Goal: Task Accomplishment & Management: Complete application form

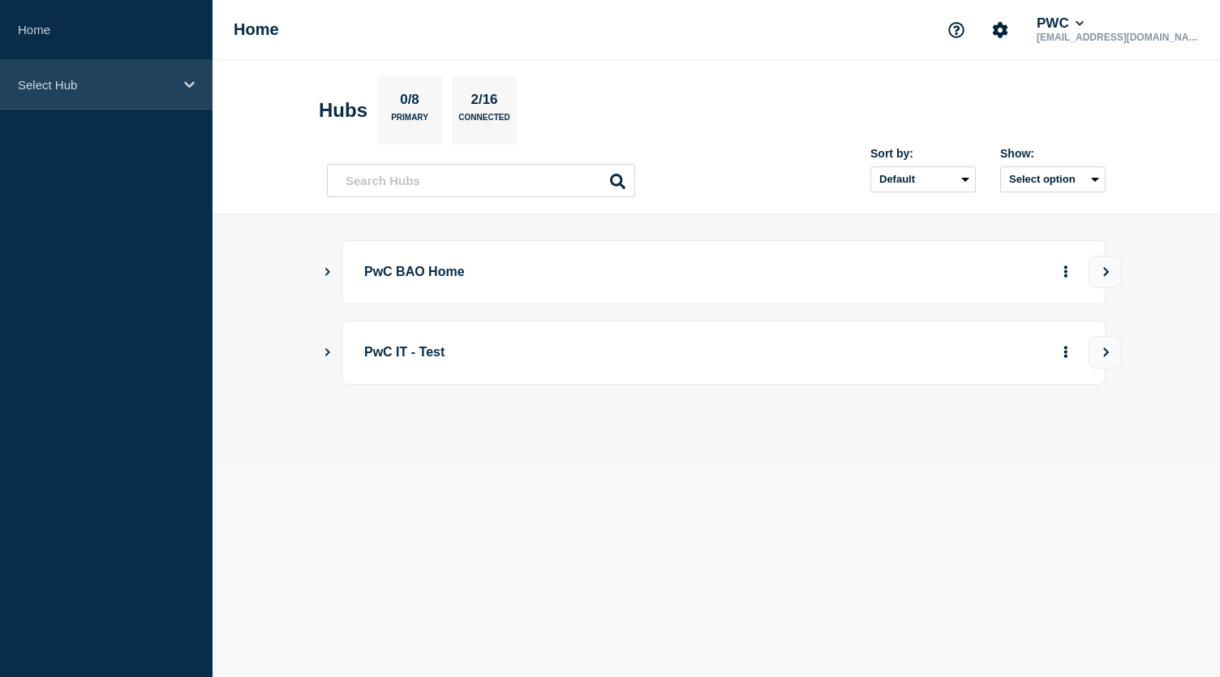
click at [162, 83] on p "Select Hub" at bounding box center [96, 85] width 156 height 14
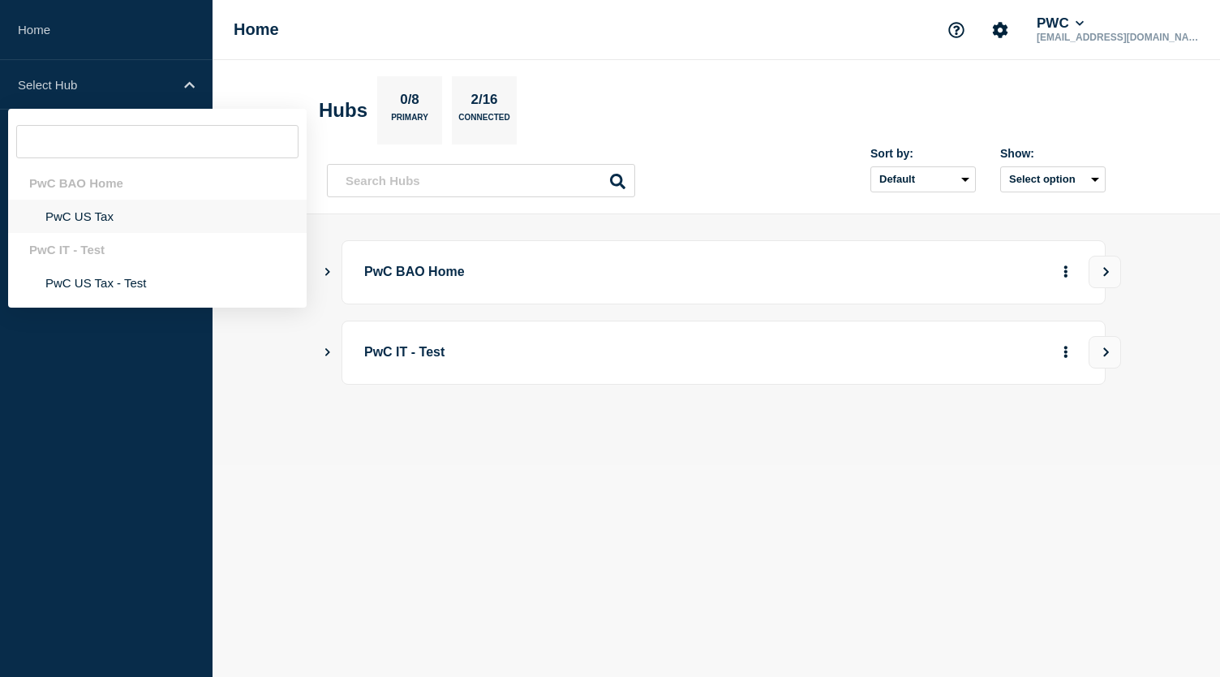
click at [102, 222] on li "PwC US Tax" at bounding box center [157, 216] width 299 height 33
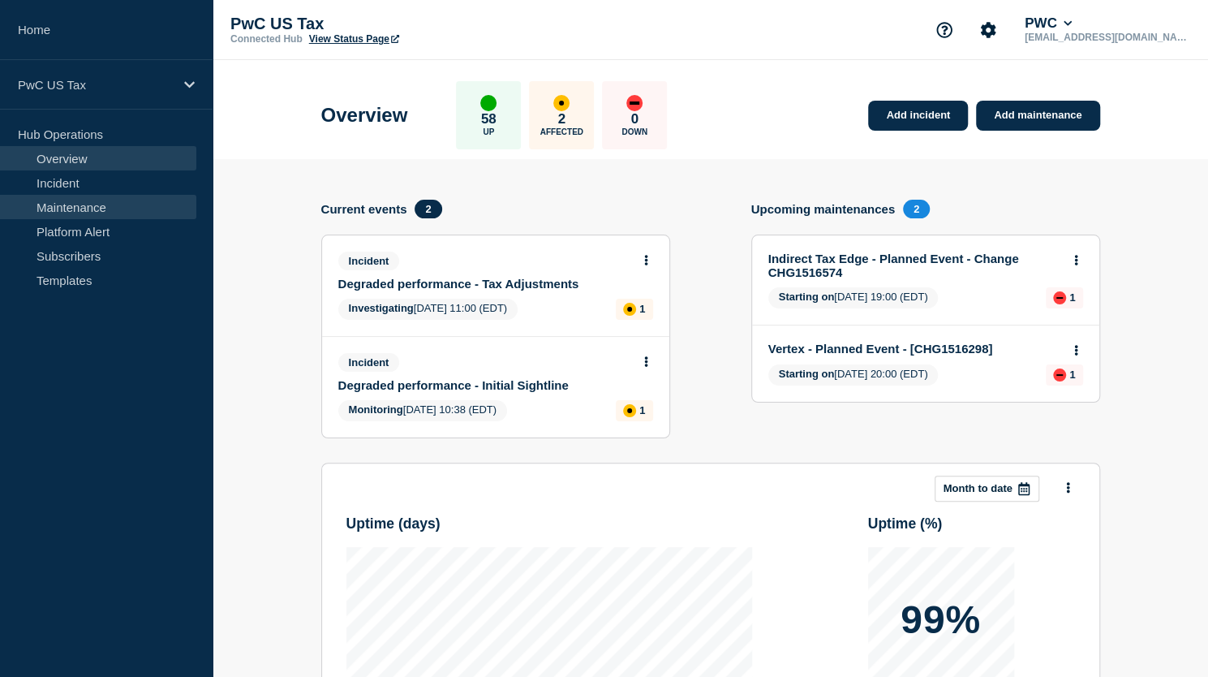
click at [93, 198] on link "Maintenance" at bounding box center [98, 207] width 196 height 24
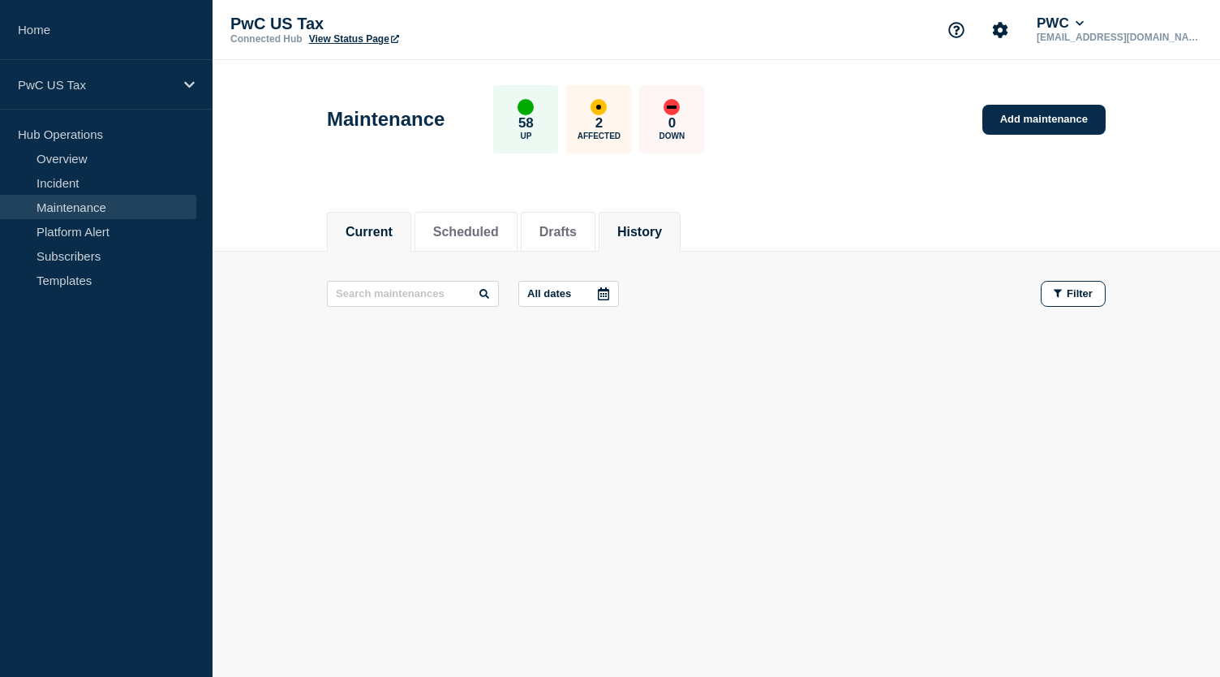
click at [660, 229] on button "History" at bounding box center [639, 232] width 45 height 15
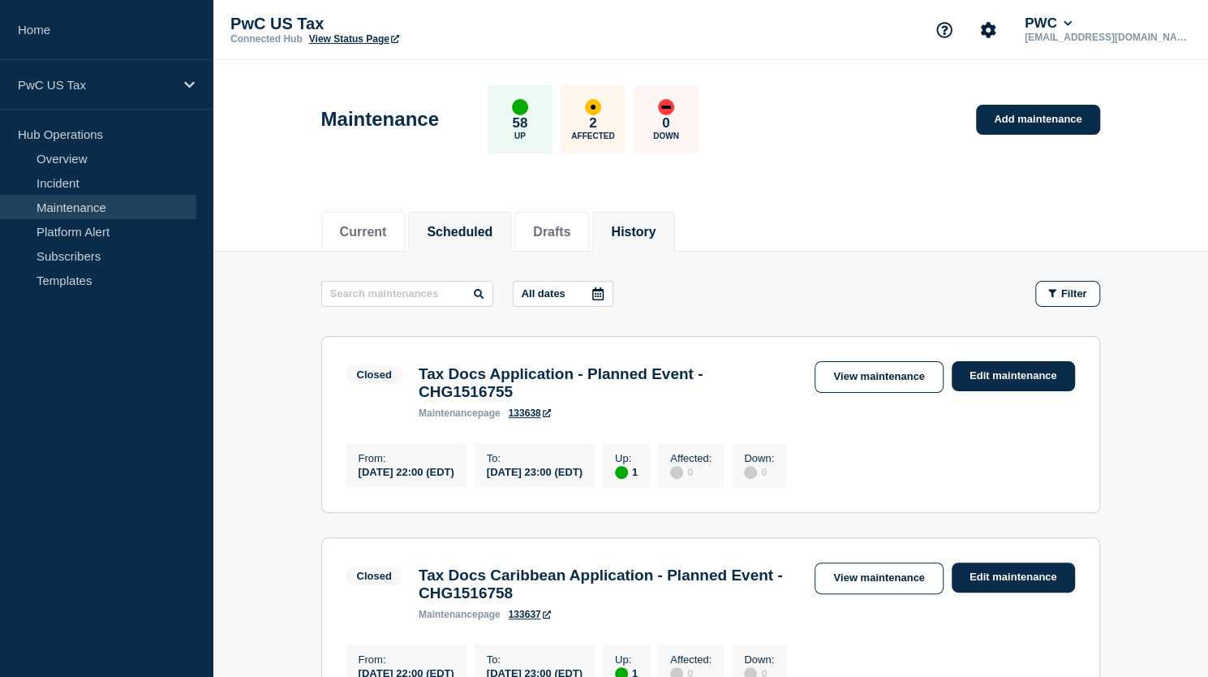
click at [477, 239] on li "Scheduled" at bounding box center [459, 232] width 103 height 40
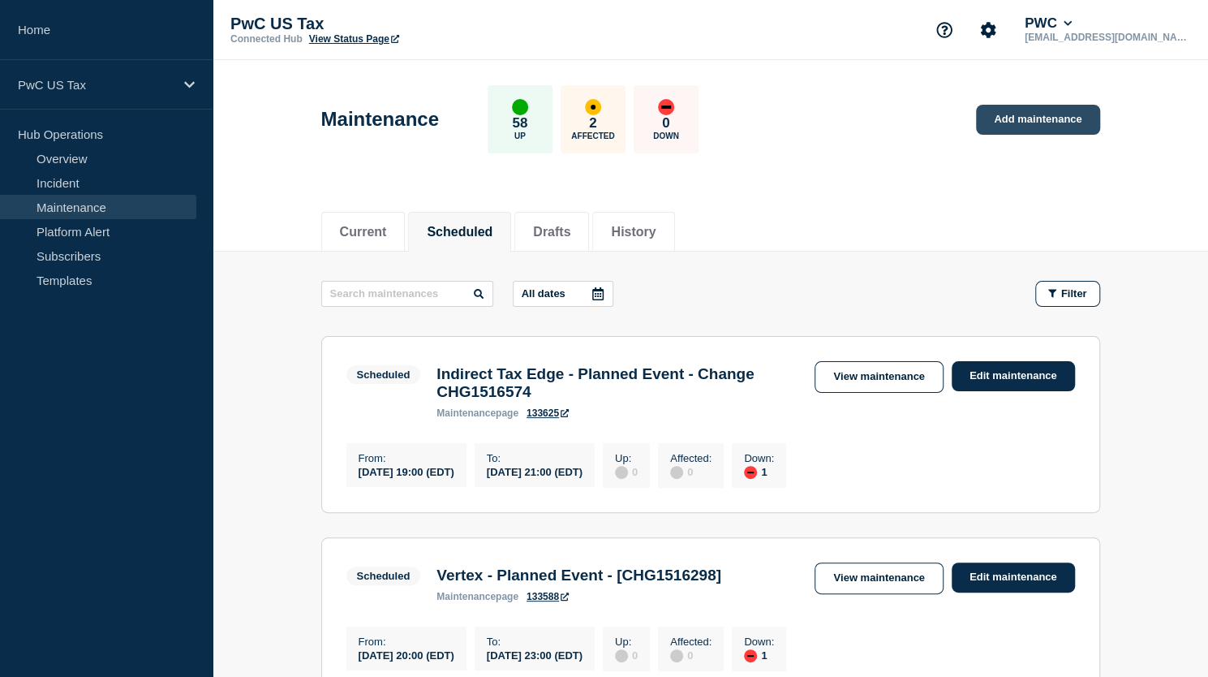
click at [1022, 116] on link "Add maintenance" at bounding box center [1037, 120] width 123 height 30
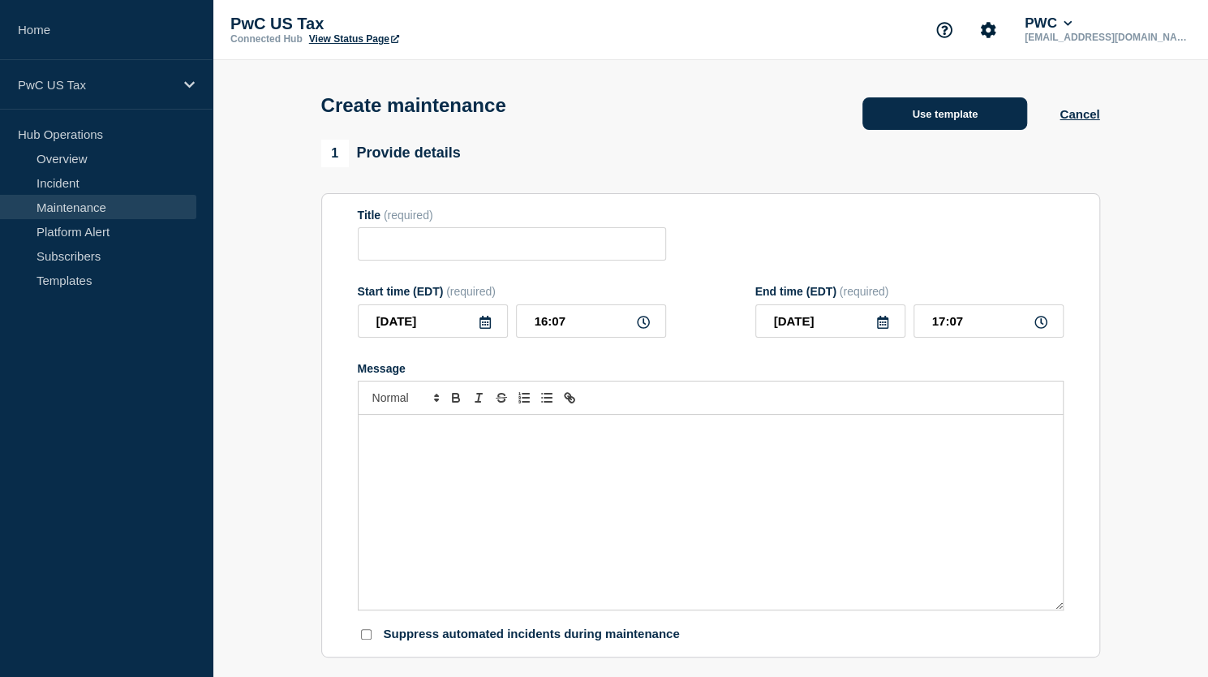
click at [966, 116] on button "Use template" at bounding box center [945, 113] width 165 height 32
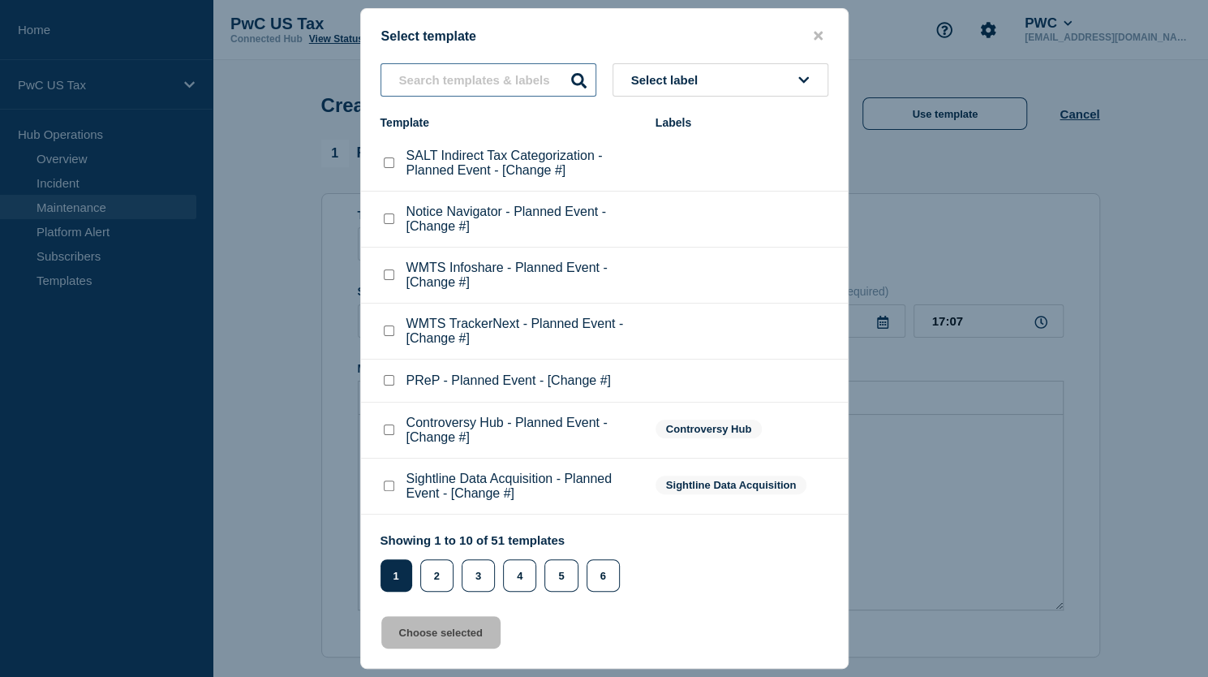
click at [484, 67] on input "text" at bounding box center [489, 79] width 216 height 33
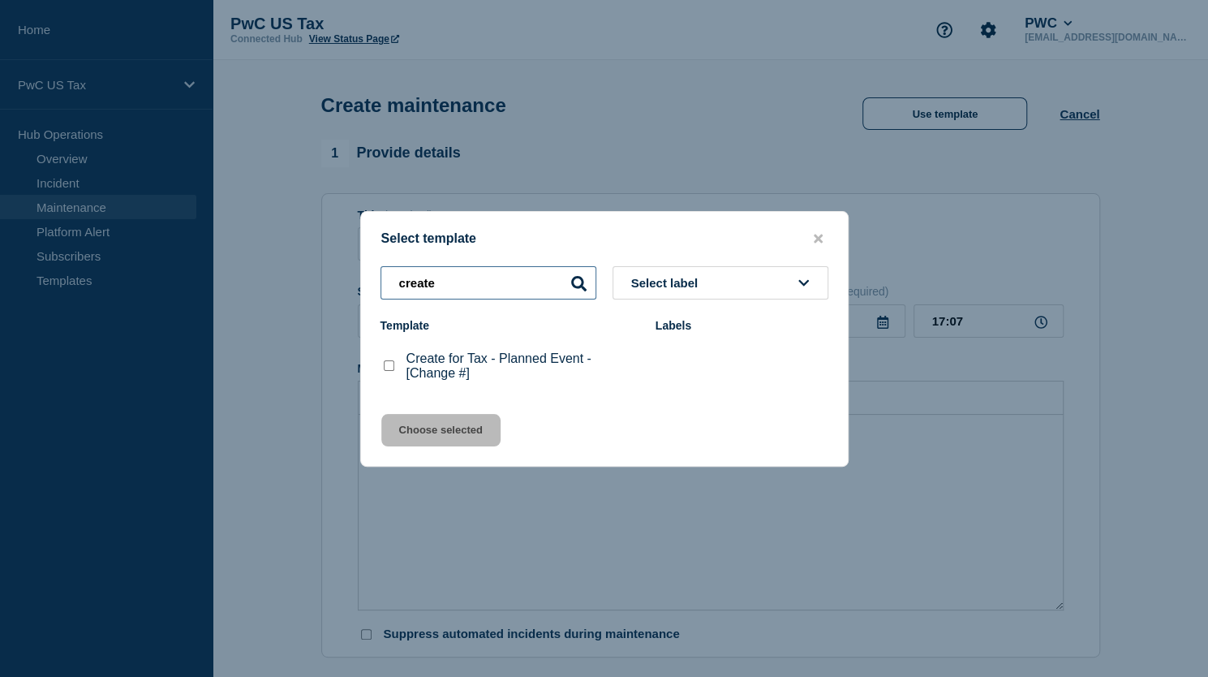
type input "create"
click at [386, 368] on checkbox"] "Create for Tax - Planned Event - [Change #] checkbox" at bounding box center [389, 365] width 11 height 11
checkbox checkbox"] "true"
click at [447, 440] on button "Choose selected" at bounding box center [440, 430] width 119 height 32
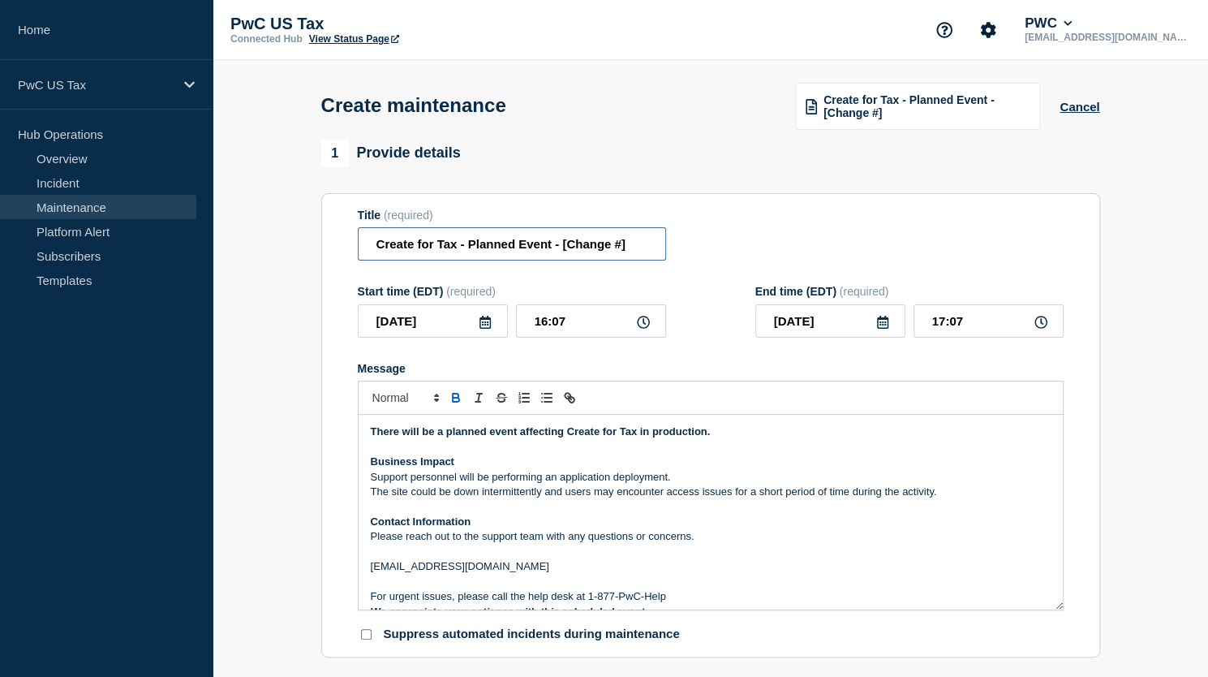
drag, startPoint x: 554, startPoint y: 246, endPoint x: 665, endPoint y: 256, distance: 111.6
click at [665, 256] on input "Create for Tax - Planned Event - [Change #]" at bounding box center [512, 243] width 308 height 33
type input "Create for Tax - Planned Event"
click at [480, 325] on icon at bounding box center [485, 322] width 11 height 13
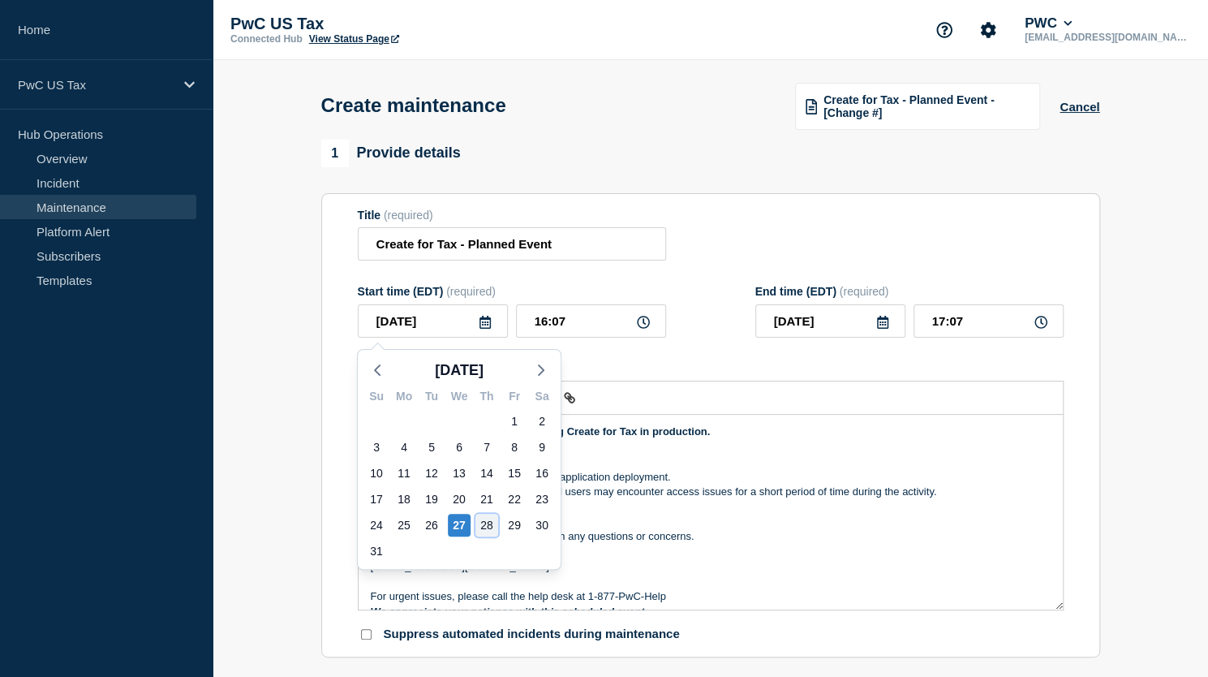
click at [487, 531] on div "28" at bounding box center [486, 525] width 23 height 23
type input "2025-08-28"
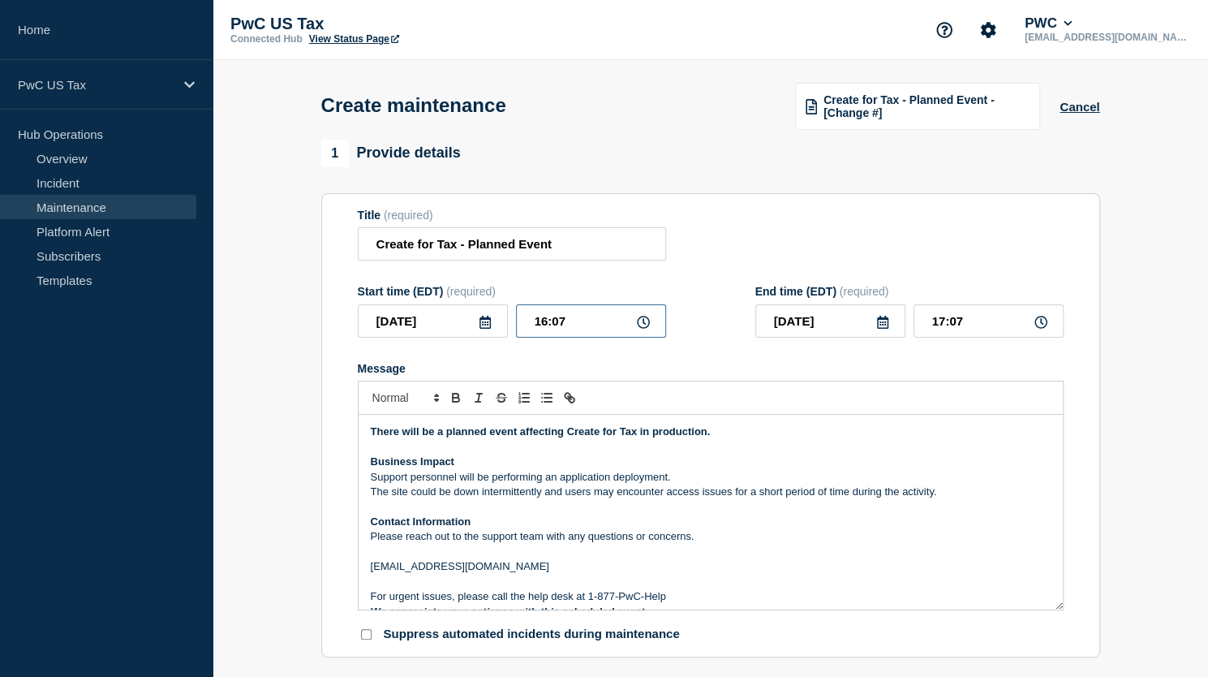
click at [544, 331] on input "16:07" at bounding box center [591, 320] width 150 height 33
type input "13:07"
type input "14:07"
click at [579, 326] on input "13:07" at bounding box center [591, 320] width 150 height 33
type input "13:00"
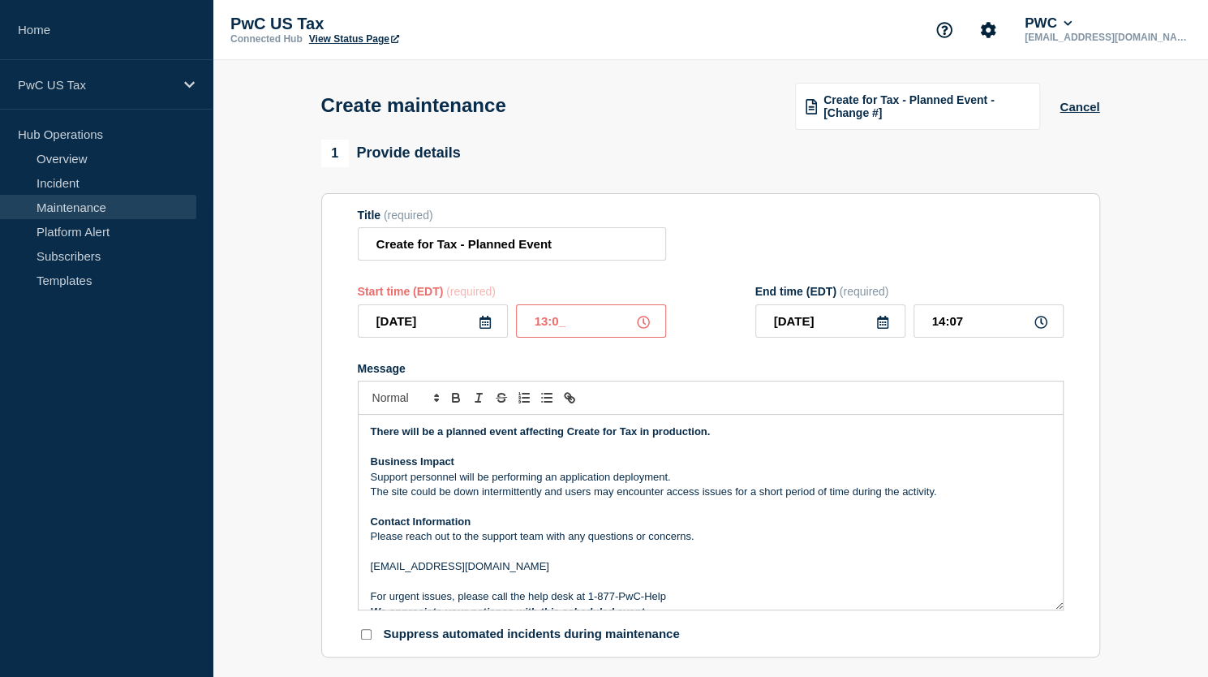
type input "14:00"
